Goal: Task Accomplishment & Management: Manage account settings

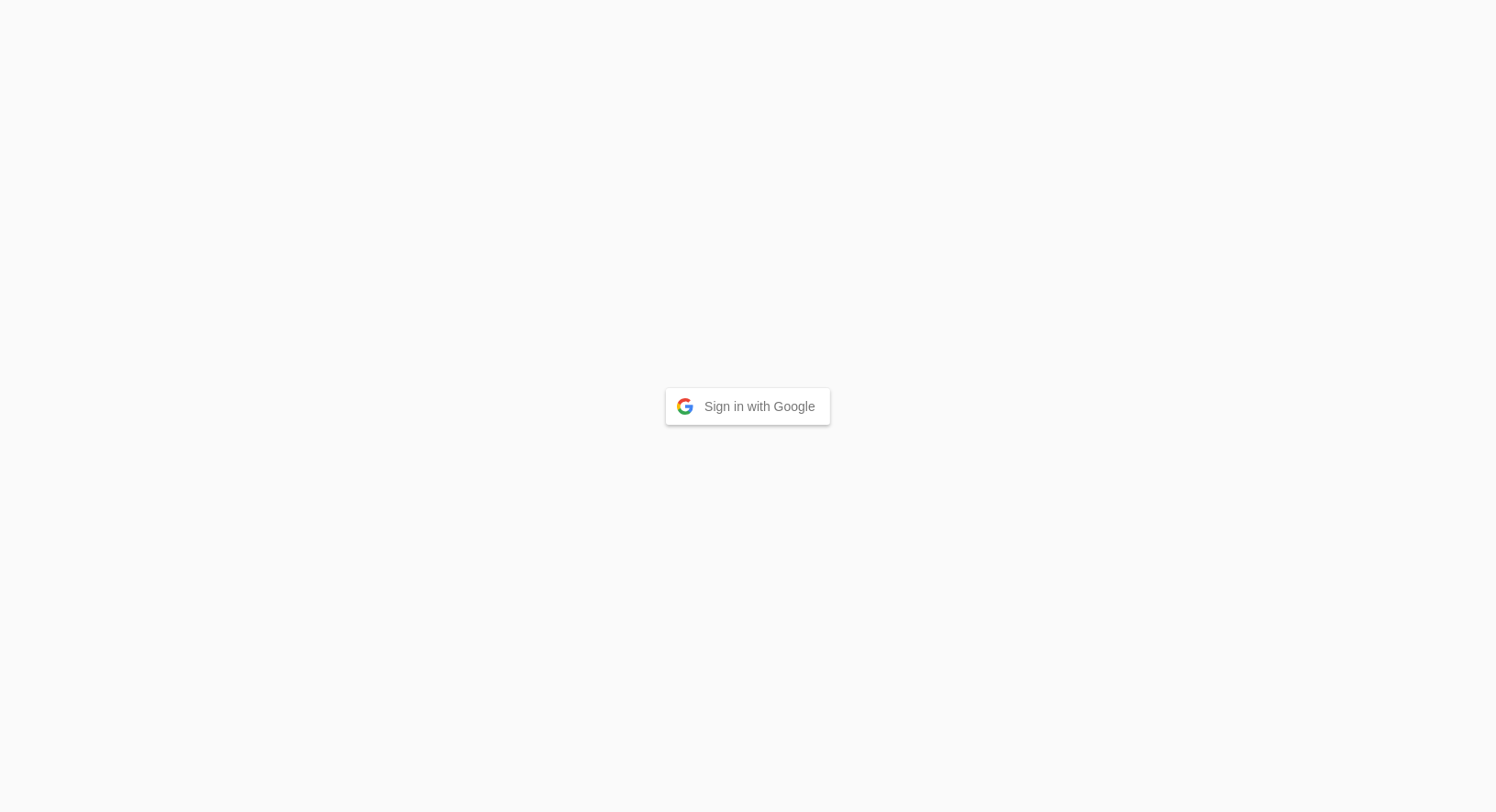
click at [723, 412] on button "Sign in with Google" at bounding box center [748, 406] width 165 height 37
